Goal: Check status: Check status

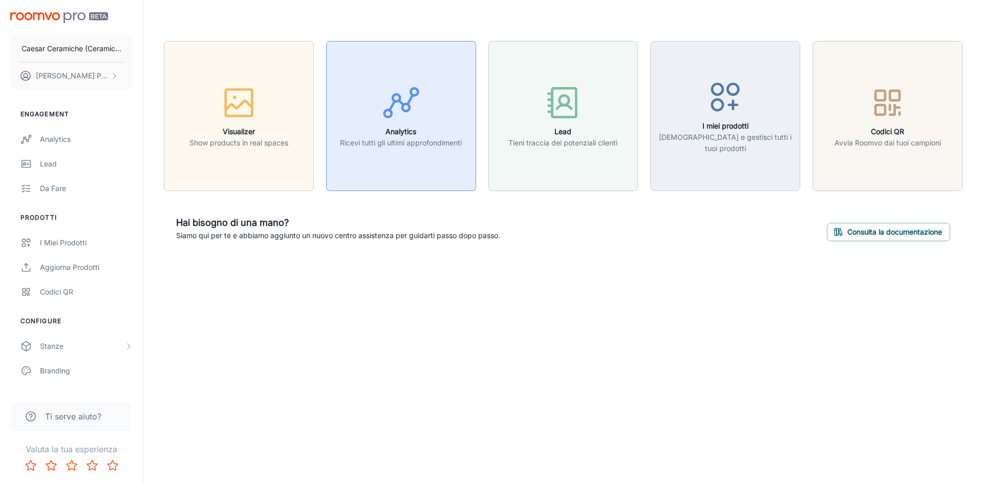
click at [386, 124] on div "button" at bounding box center [401, 104] width 122 height 42
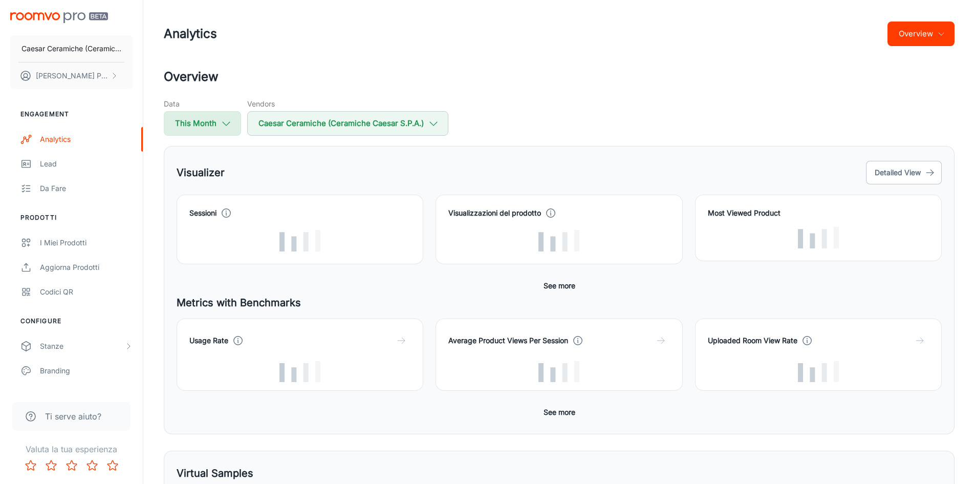
click at [205, 122] on button "This Month" at bounding box center [202, 123] width 77 height 25
select select "8"
select select "2025"
select select "8"
select select "2025"
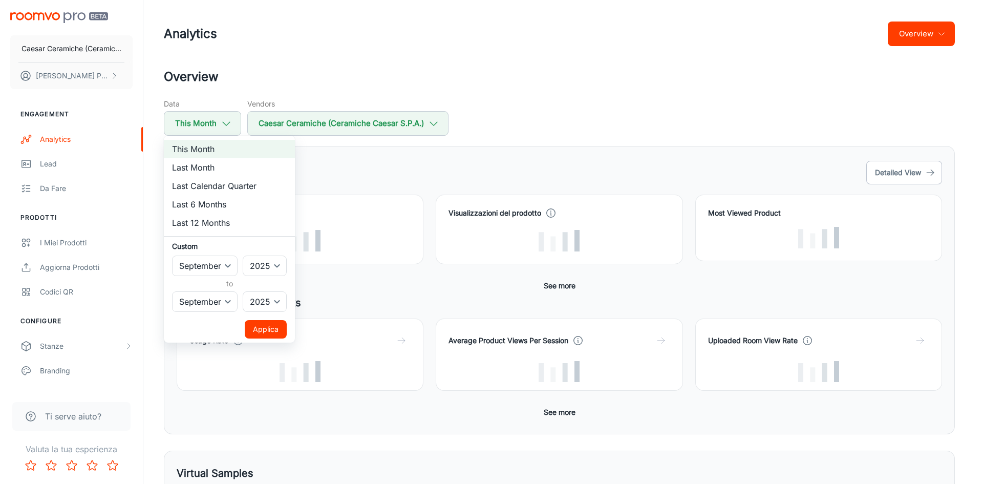
click at [209, 219] on li "Last 12 Months" at bounding box center [229, 222] width 131 height 18
select select "2024"
select select "7"
click at [259, 330] on button "Applica" at bounding box center [266, 329] width 42 height 18
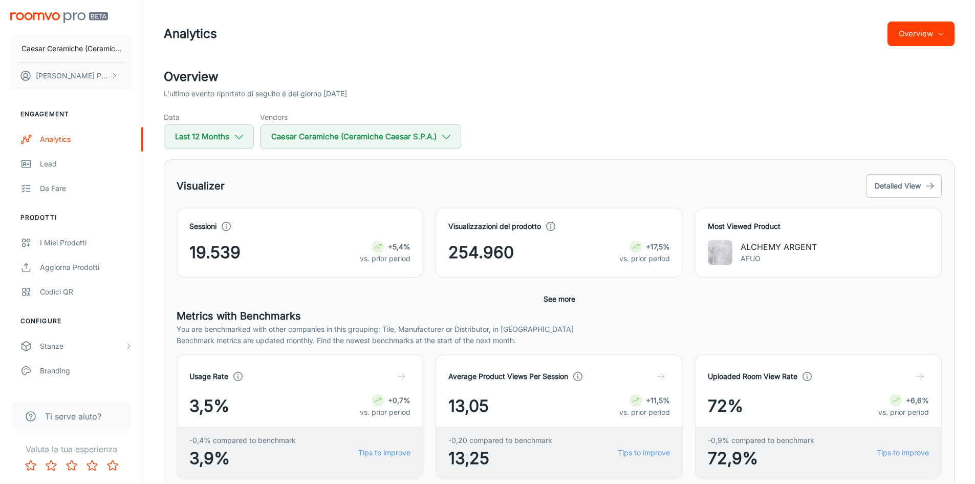
click at [550, 296] on button "See more" at bounding box center [560, 299] width 40 height 18
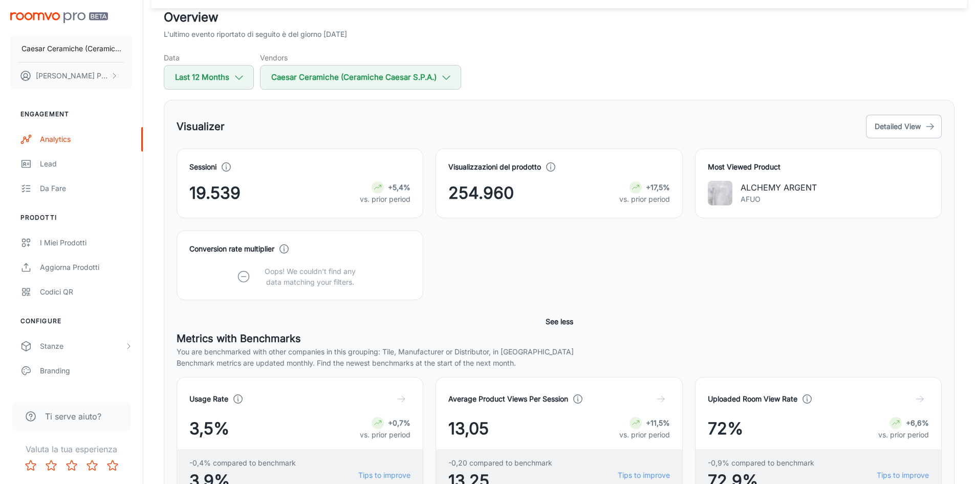
scroll to position [205, 0]
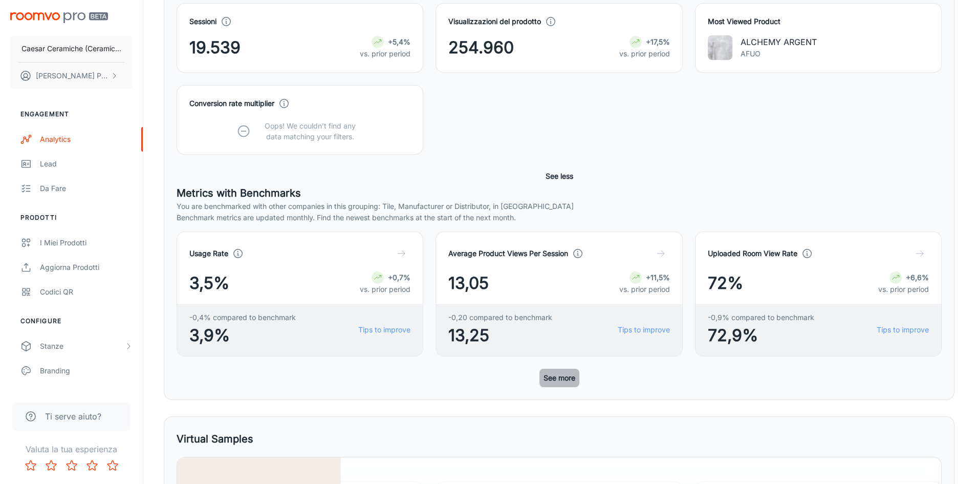
click at [555, 378] on button "See more" at bounding box center [560, 378] width 40 height 18
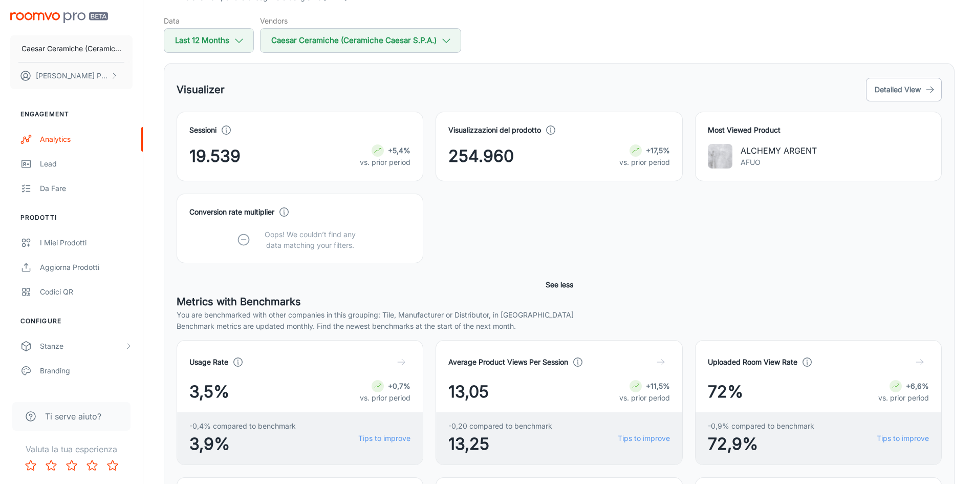
scroll to position [0, 0]
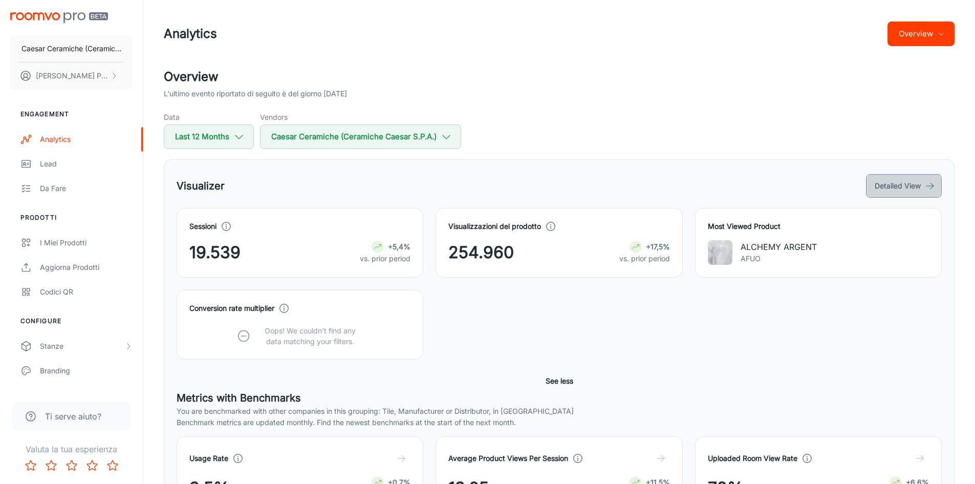
click at [873, 181] on button "Detailed View" at bounding box center [904, 186] width 76 height 24
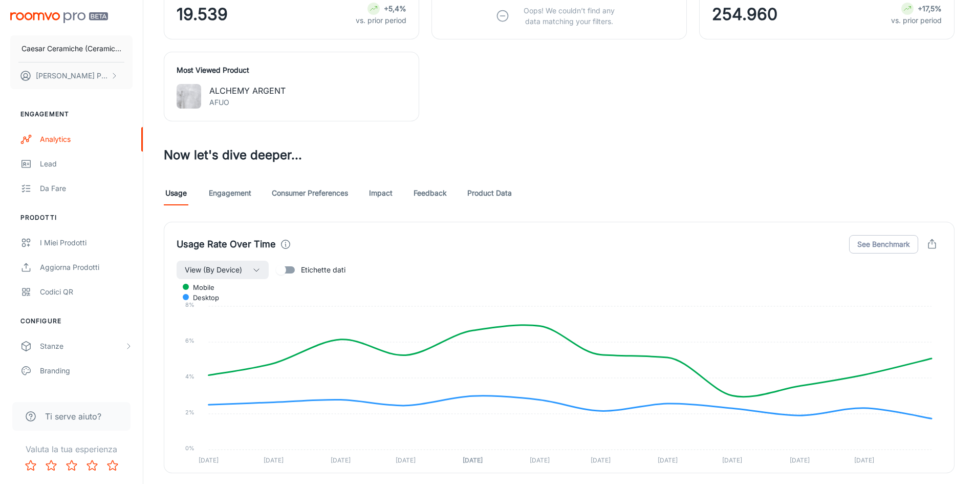
scroll to position [283, 0]
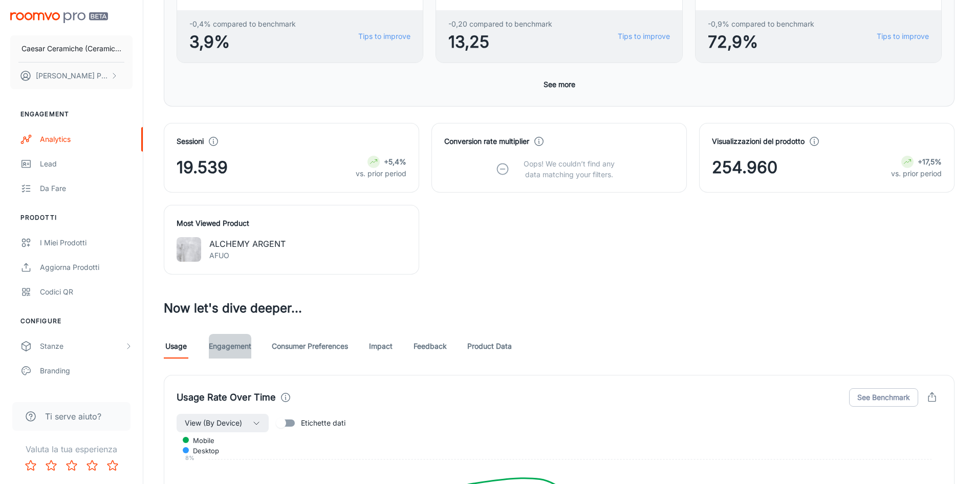
click at [241, 348] on link "Engagement" at bounding box center [230, 346] width 42 height 25
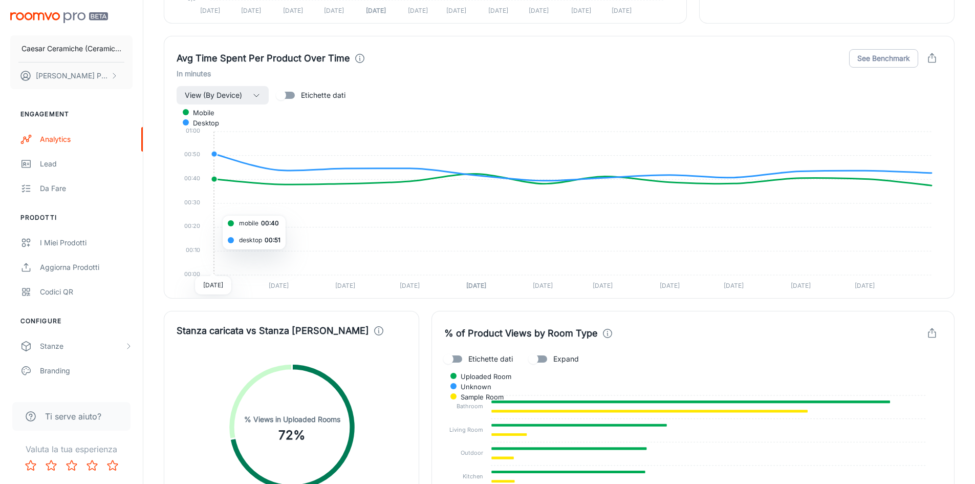
scroll to position [1844, 0]
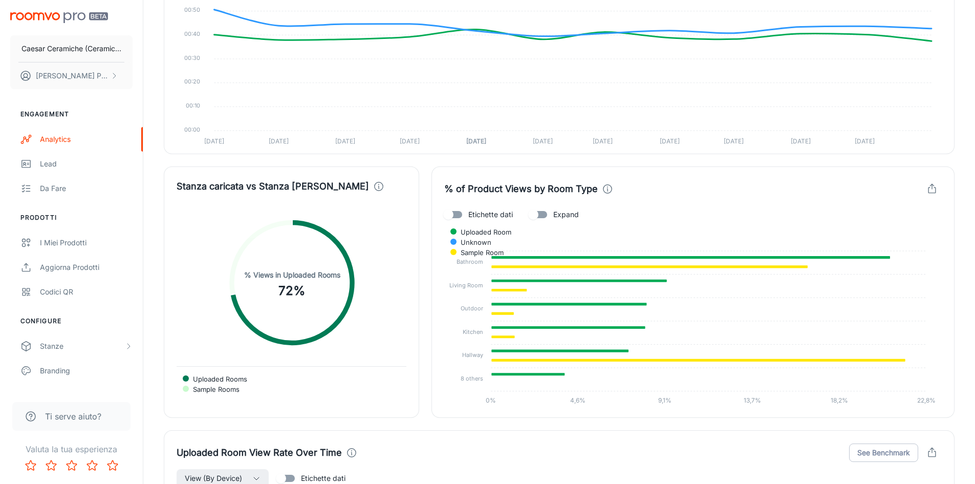
click at [247, 382] on span "Uploaded Rooms" at bounding box center [216, 378] width 62 height 9
drag, startPoint x: 237, startPoint y: 386, endPoint x: 285, endPoint y: 387, distance: 48.1
click at [247, 383] on span "Uploaded Rooms" at bounding box center [216, 378] width 62 height 9
